Goal: Check status: Check status

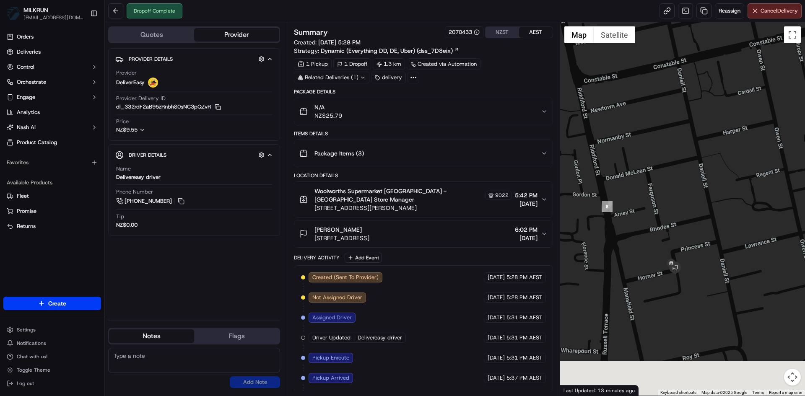
drag, startPoint x: 719, startPoint y: 352, endPoint x: 622, endPoint y: 244, distance: 145.1
click at [622, 244] on div at bounding box center [682, 208] width 245 height 373
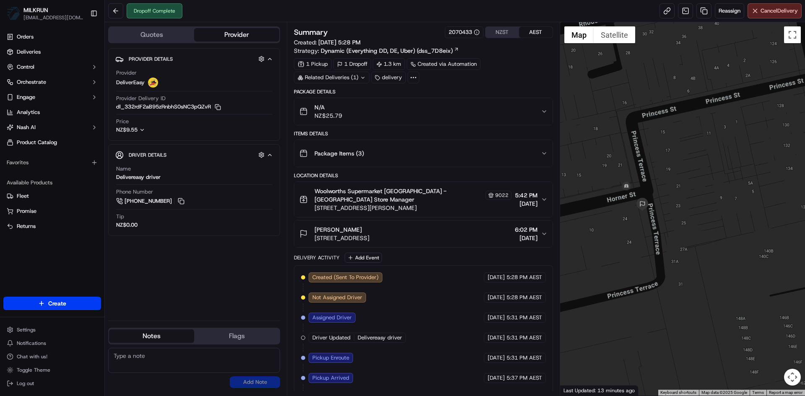
drag, startPoint x: 667, startPoint y: 258, endPoint x: 721, endPoint y: 256, distance: 53.7
click at [721, 256] on div at bounding box center [682, 208] width 245 height 373
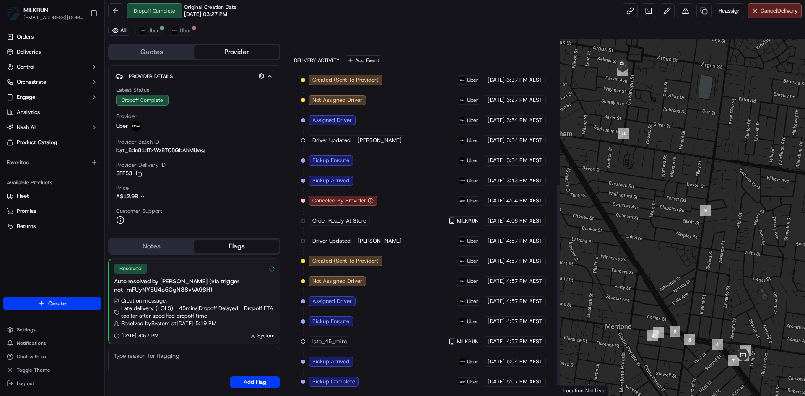
scroll to position [270, 0]
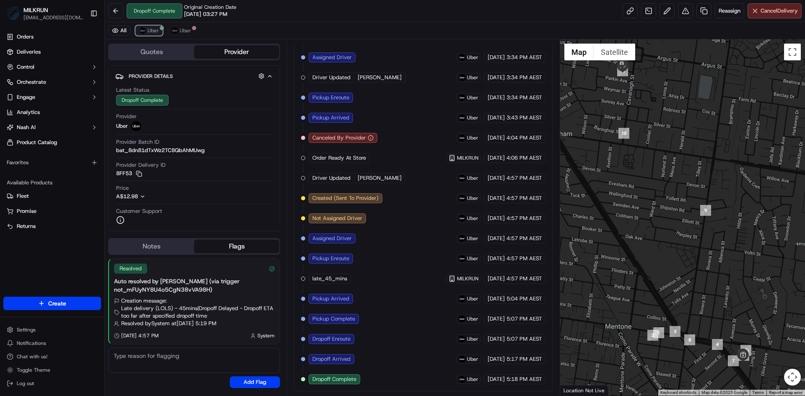
click at [148, 30] on span "Uber" at bounding box center [153, 30] width 11 height 7
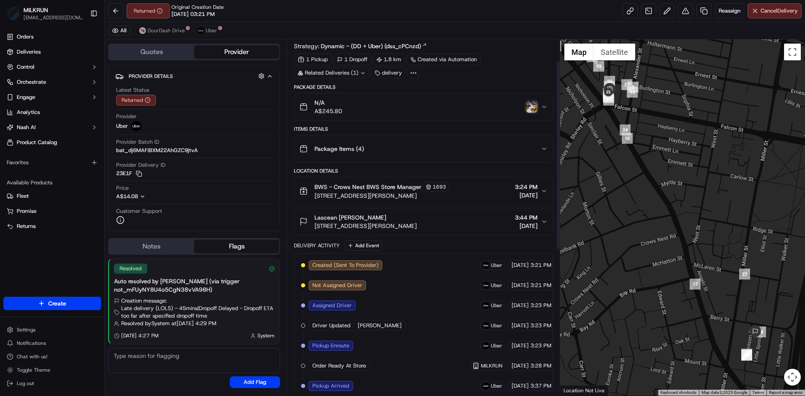
scroll to position [42, 0]
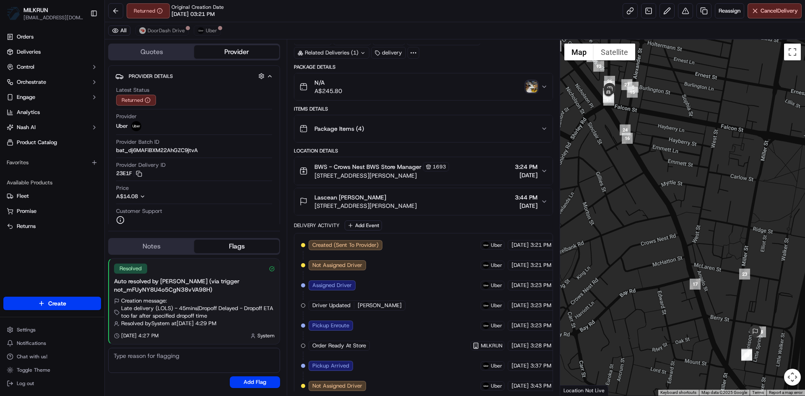
click at [530, 89] on img "button" at bounding box center [532, 87] width 12 height 12
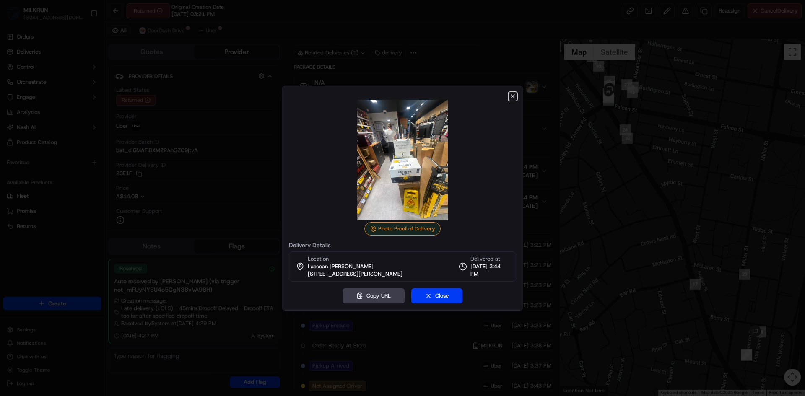
click at [510, 96] on icon "button" at bounding box center [512, 96] width 7 height 7
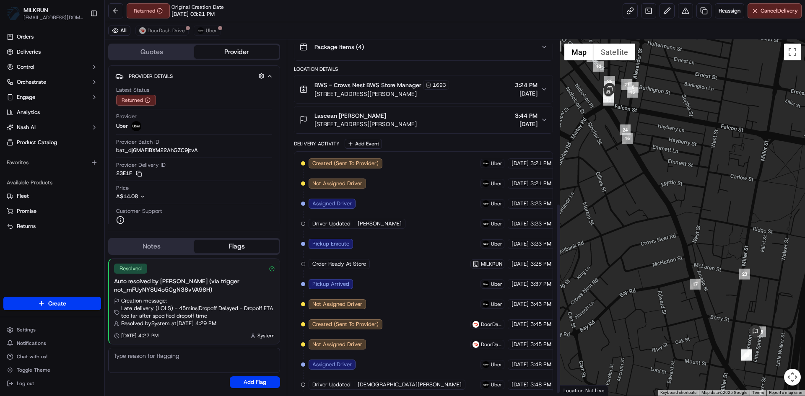
scroll to position [310, 0]
